Goal: Information Seeking & Learning: Check status

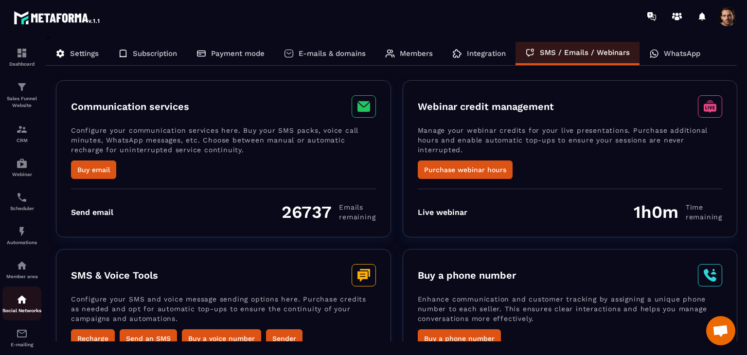
click at [11, 309] on div "Social Networks" at bounding box center [21, 303] width 39 height 19
click at [10, 284] on link "Member area" at bounding box center [21, 270] width 39 height 34
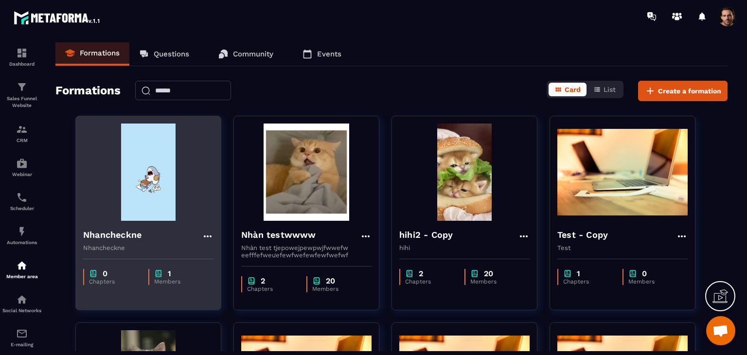
click at [189, 271] on div "1" at bounding box center [179, 273] width 50 height 9
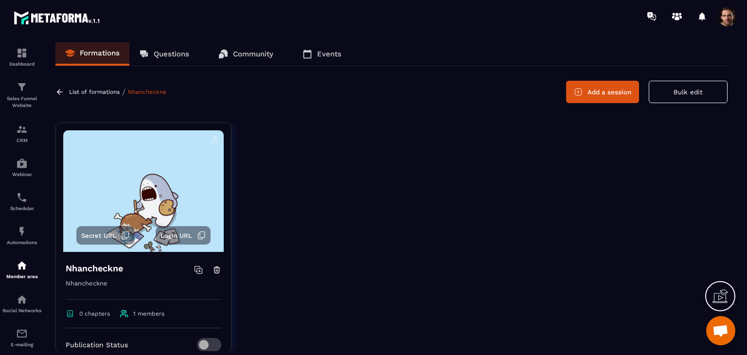
scroll to position [166, 0]
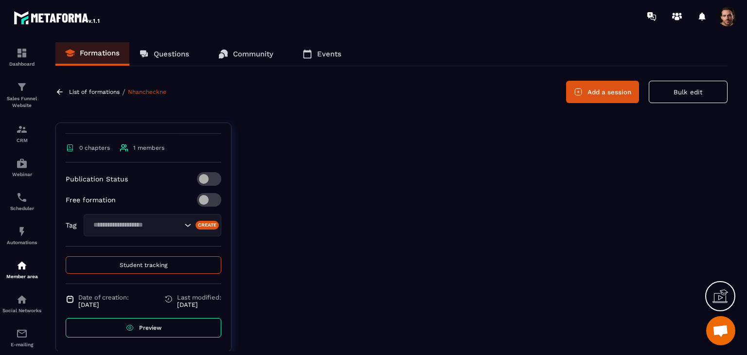
click at [161, 271] on button "Student tracking" at bounding box center [144, 265] width 156 height 18
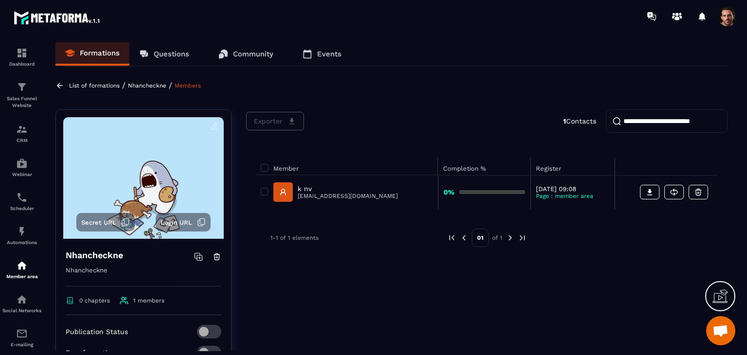
click at [62, 85] on icon at bounding box center [60, 85] width 6 height 5
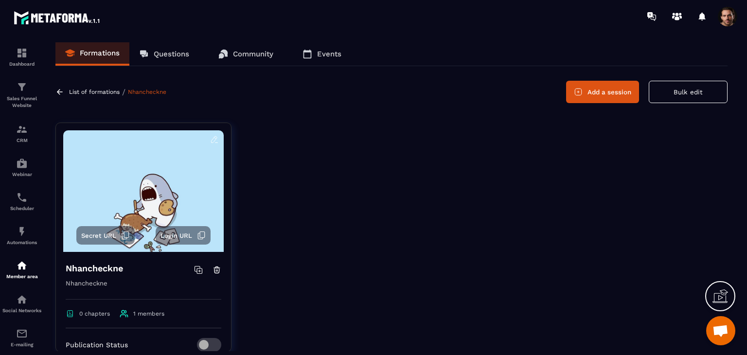
click at [65, 95] on link at bounding box center [60, 92] width 11 height 9
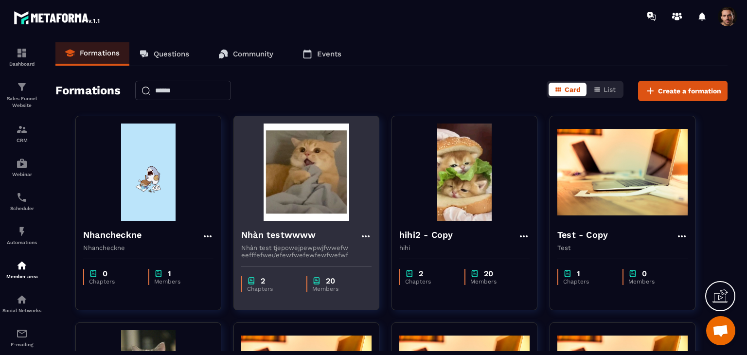
click at [334, 268] on div "2 Chapters 20 Members" at bounding box center [306, 279] width 145 height 41
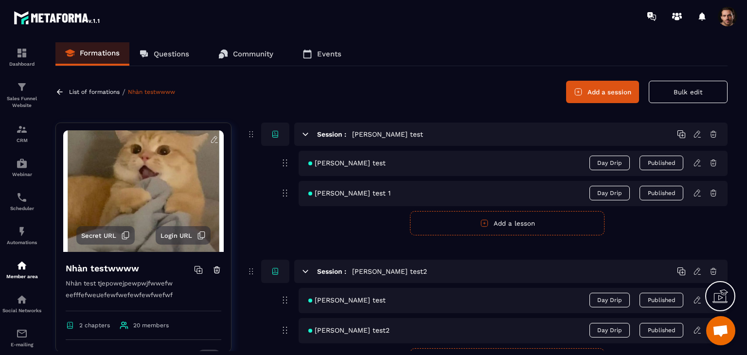
scroll to position [146, 0]
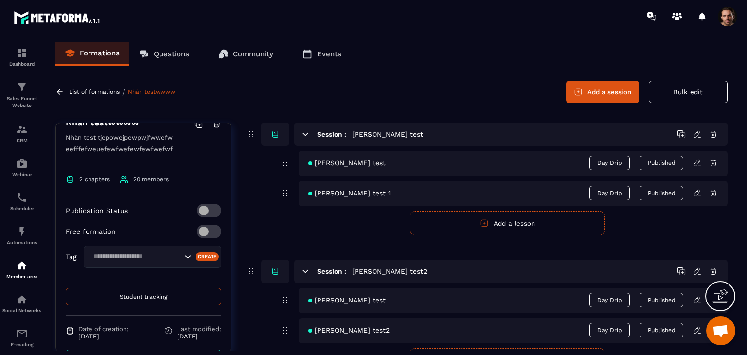
click at [182, 294] on button "Student tracking" at bounding box center [144, 297] width 156 height 18
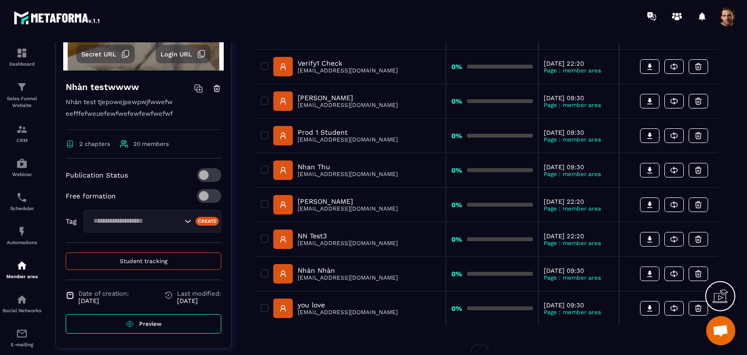
scroll to position [216, 0]
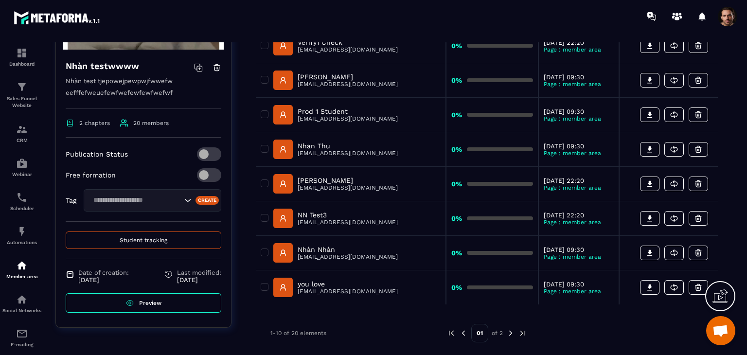
click at [507, 331] on img at bounding box center [511, 333] width 9 height 9
click at [463, 335] on img at bounding box center [463, 333] width 9 height 9
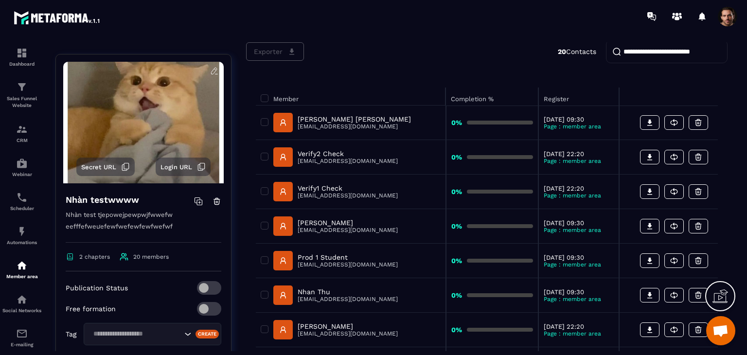
click at [199, 165] on icon at bounding box center [200, 168] width 5 height 6
click at [725, 21] on span at bounding box center [727, 16] width 19 height 19
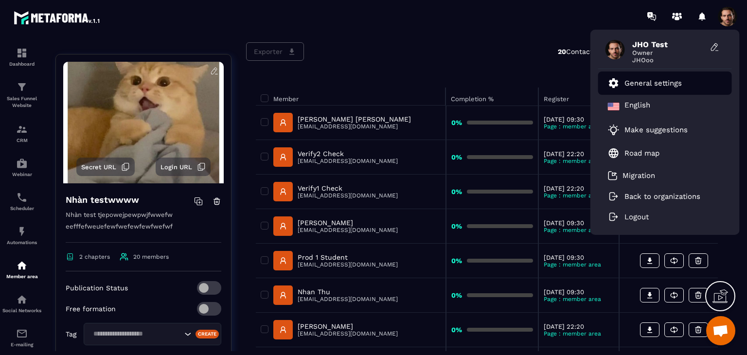
click at [695, 86] on li "General settings" at bounding box center [665, 83] width 134 height 23
click at [673, 75] on li "General settings" at bounding box center [665, 83] width 134 height 23
click at [670, 77] on link "General settings" at bounding box center [645, 83] width 74 height 12
